Goal: Feedback & Contribution: Submit feedback/report problem

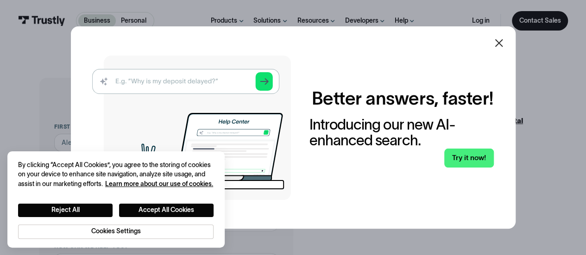
click at [460, 197] on div "Better answers, faster! Introducing our new AI-enhanced search. Try it now!" at bounding box center [292, 128] width 401 height 145
click at [504, 43] on icon at bounding box center [498, 43] width 11 height 11
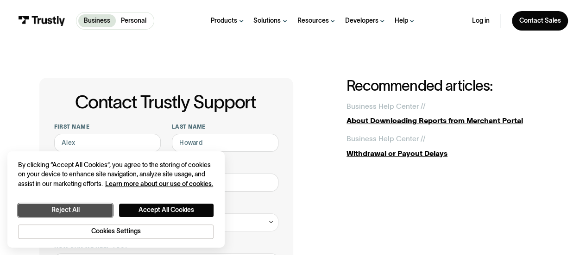
click at [87, 206] on button "Reject All" at bounding box center [65, 210] width 95 height 13
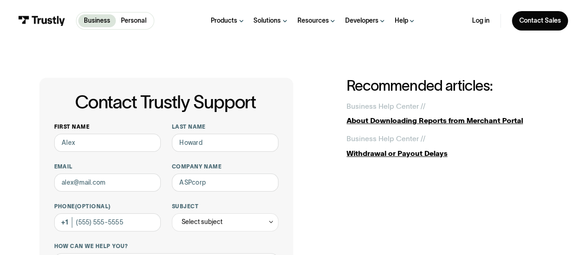
click at [101, 147] on input "First name" at bounding box center [107, 143] width 107 height 18
type input "Tiana"
click at [192, 145] on input "Last name" at bounding box center [225, 143] width 107 height 18
type input "Efferson"
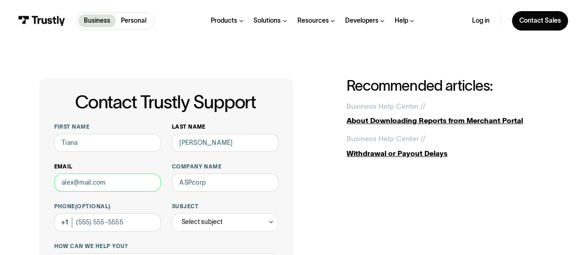
click at [120, 180] on input "Email" at bounding box center [107, 183] width 107 height 18
type input "tefferson@williamhill.us"
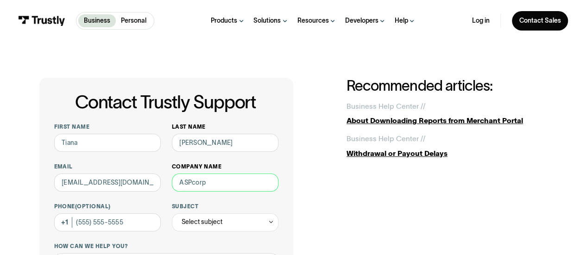
click at [206, 185] on input "Company name" at bounding box center [225, 183] width 107 height 18
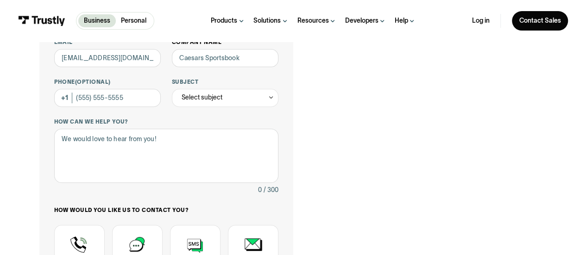
scroll to position [133, 0]
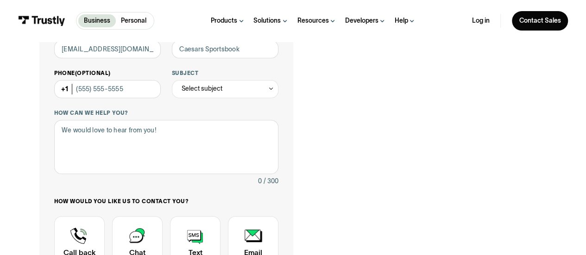
type input "Caesars Sportsbook"
click at [112, 89] on input "Phone (Optional)" at bounding box center [107, 89] width 107 height 18
type input "(702) 690-5473"
click at [189, 89] on div "Select subject" at bounding box center [202, 88] width 41 height 11
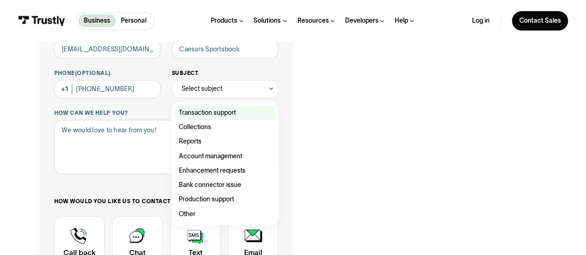
click at [202, 114] on div "Contact Trustly Support" at bounding box center [225, 113] width 100 height 14
type input "**********"
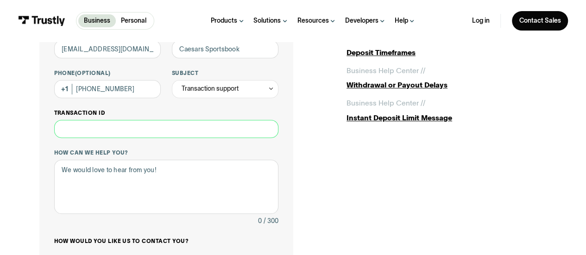
click at [114, 129] on input "Transaction ID" at bounding box center [166, 129] width 225 height 18
click at [118, 135] on input "Transaction ID" at bounding box center [166, 129] width 225 height 18
paste input "**********"
type input "**********"
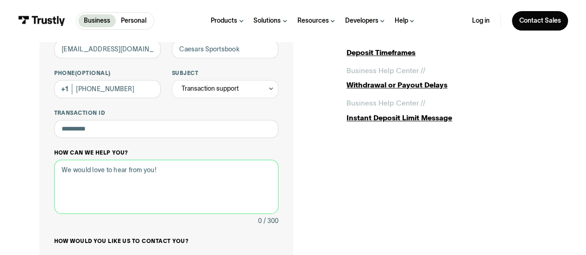
click at [98, 179] on textarea "How can we help you?" at bounding box center [166, 187] width 225 height 54
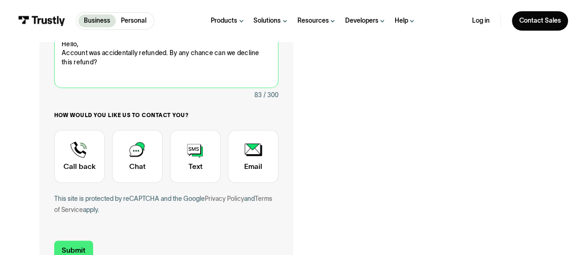
scroll to position [265, 0]
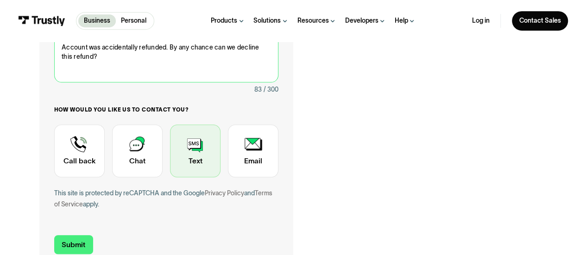
type textarea "Hello, Account was accidentally refunded. By any chance can we decline this ref…"
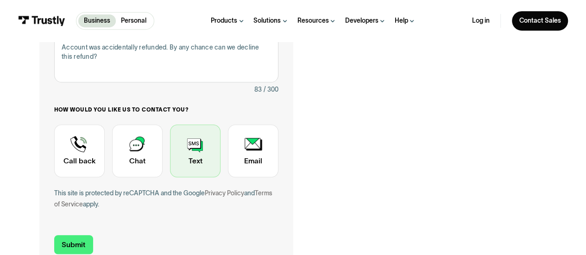
click at [191, 171] on div "Contact Trustly Support" at bounding box center [195, 151] width 51 height 53
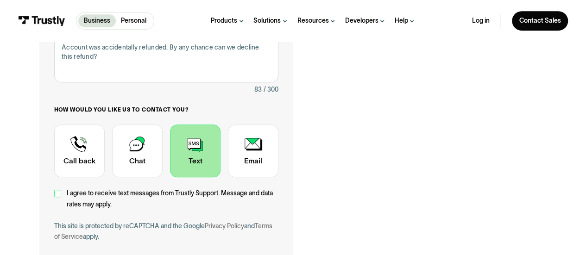
click at [57, 193] on div "Contact Trustly Support" at bounding box center [57, 193] width 7 height 7
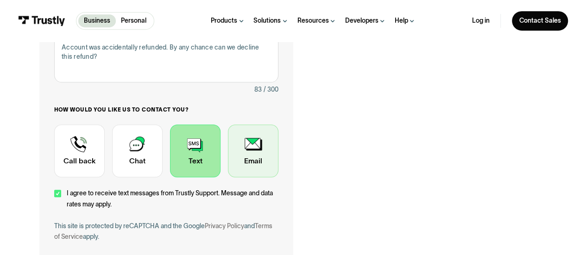
click at [239, 157] on div "Contact Trustly Support" at bounding box center [253, 151] width 51 height 53
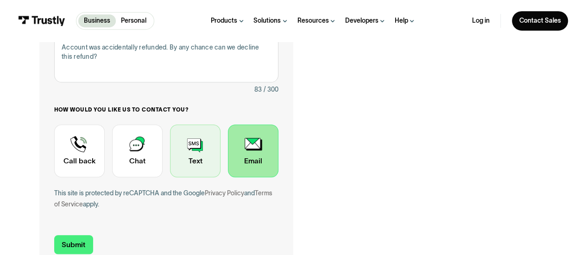
click at [199, 152] on div "Contact Trustly Support" at bounding box center [195, 151] width 51 height 53
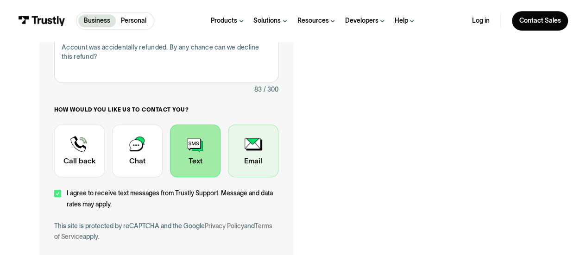
click at [239, 162] on div "Contact Trustly Support" at bounding box center [253, 151] width 51 height 53
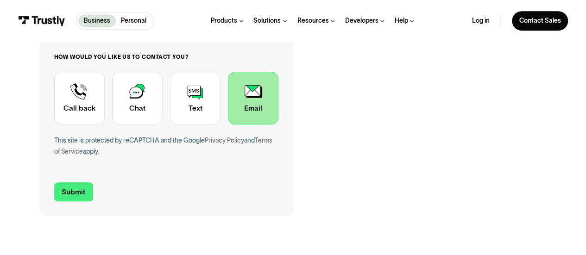
scroll to position [321, 0]
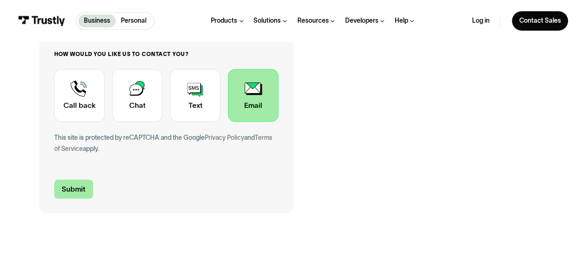
click at [60, 191] on input "Submit" at bounding box center [73, 189] width 39 height 19
type input "+17026905473"
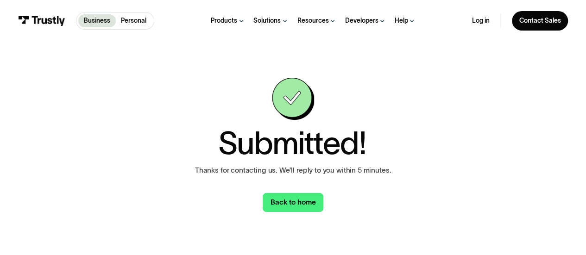
click at [193, 186] on div "Submitted! Thanks for contacting us. We’ll reply to you within 5 minutes. Back …" at bounding box center [293, 145] width 308 height 134
